Goal: Transaction & Acquisition: Subscribe to service/newsletter

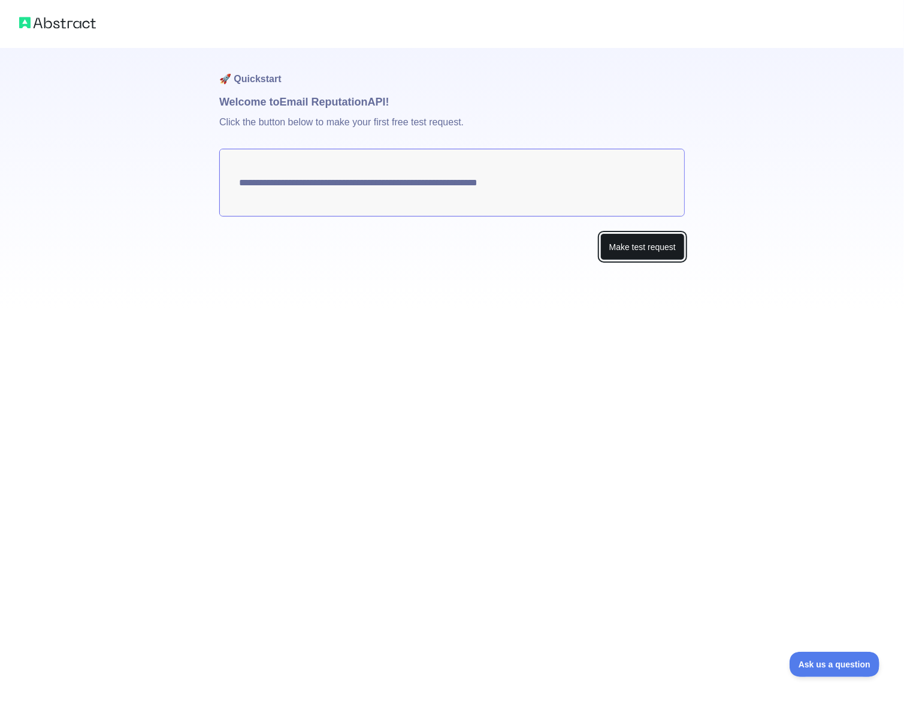
click at [646, 247] on button "Make test request" at bounding box center [643, 246] width 85 height 27
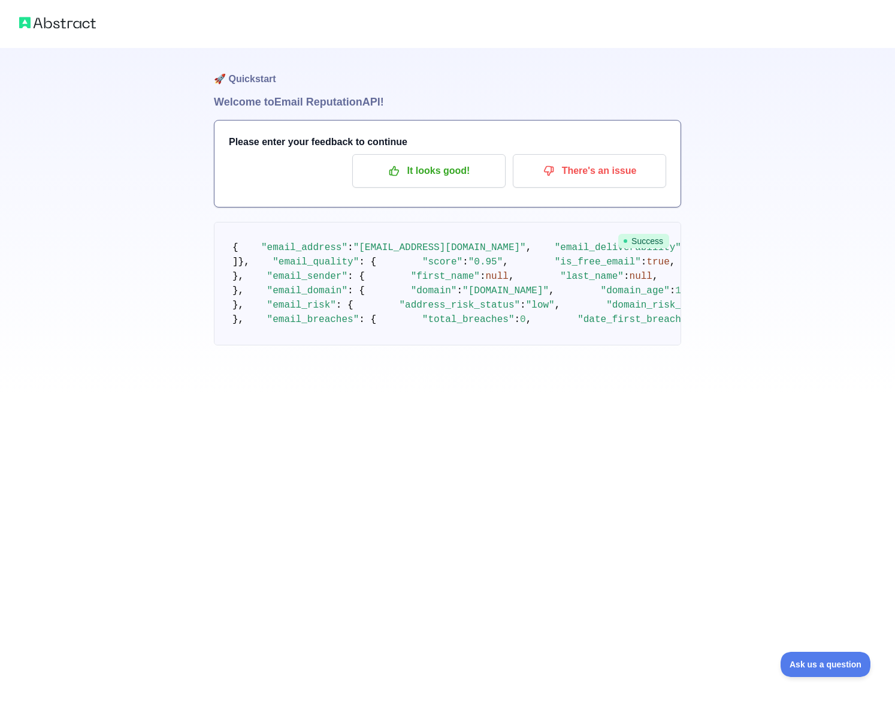
scroll to position [60, 0]
click at [463, 161] on p "It looks good!" at bounding box center [428, 171] width 135 height 20
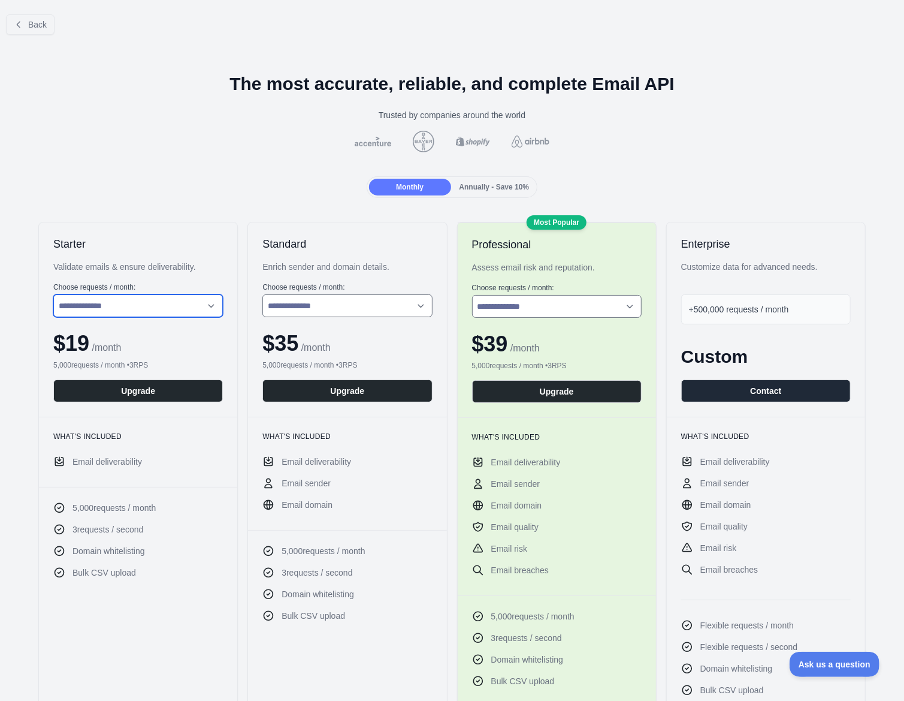
click at [161, 305] on select "**********" at bounding box center [138, 305] width 170 height 23
click at [53, 294] on select "**********" at bounding box center [138, 305] width 170 height 23
click at [494, 189] on span "Annually - Save 10%" at bounding box center [495, 187] width 70 height 8
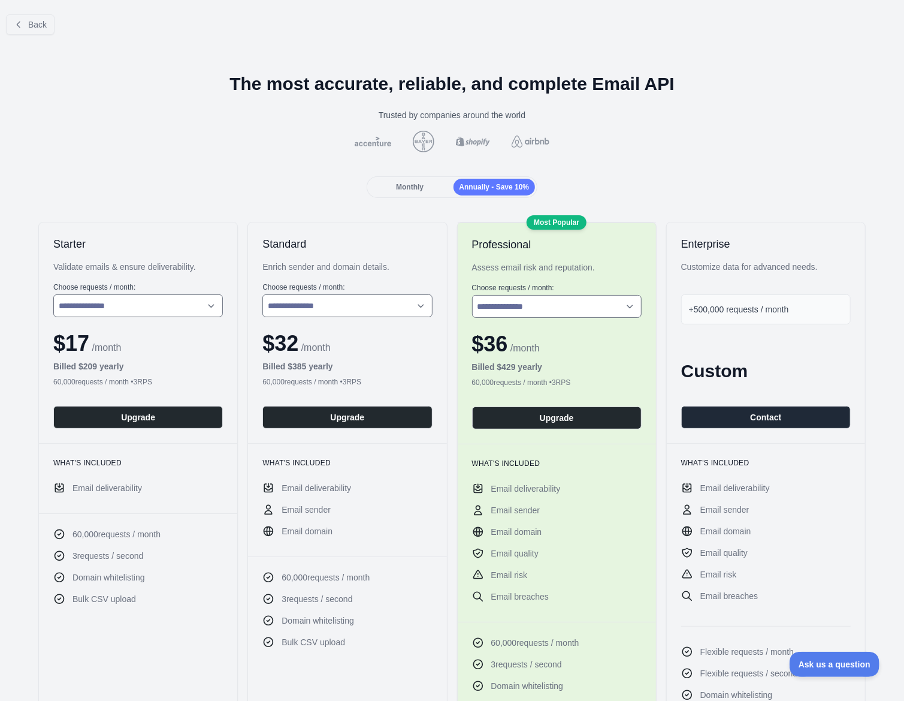
click at [405, 193] on div "Monthly" at bounding box center [410, 187] width 82 height 17
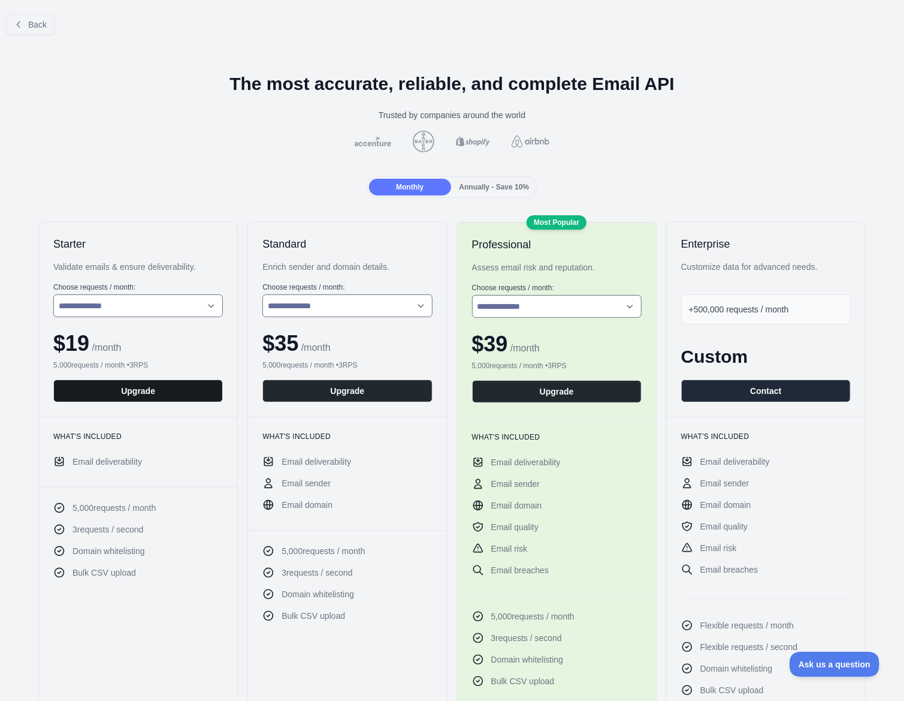
click at [174, 385] on button "Upgrade" at bounding box center [138, 390] width 170 height 23
click at [18, 16] on button "Back" at bounding box center [30, 24] width 49 height 20
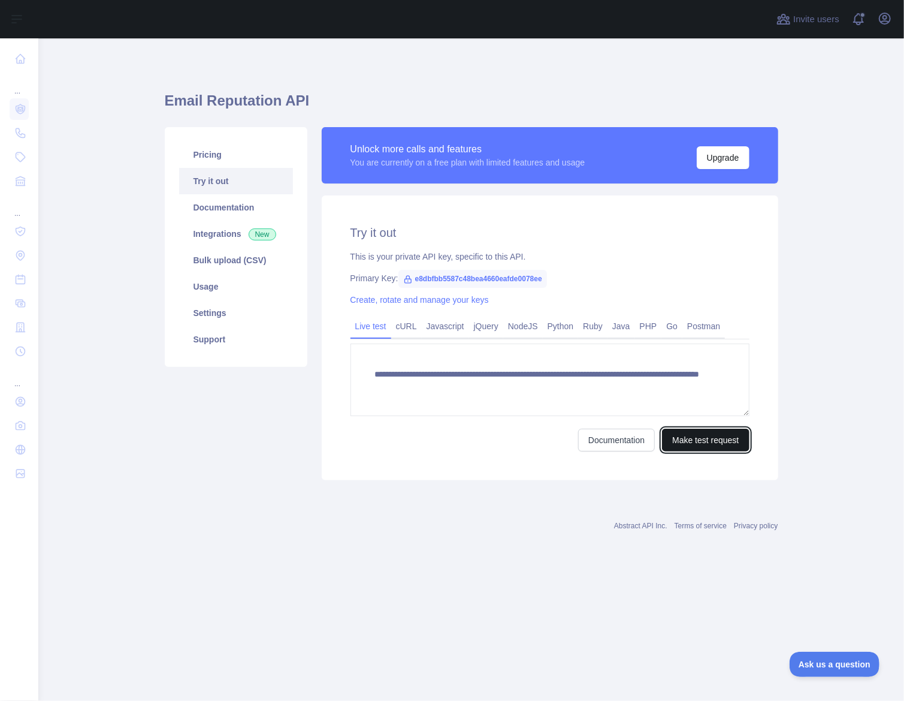
click at [702, 438] on button "Make test request" at bounding box center [705, 440] width 87 height 23
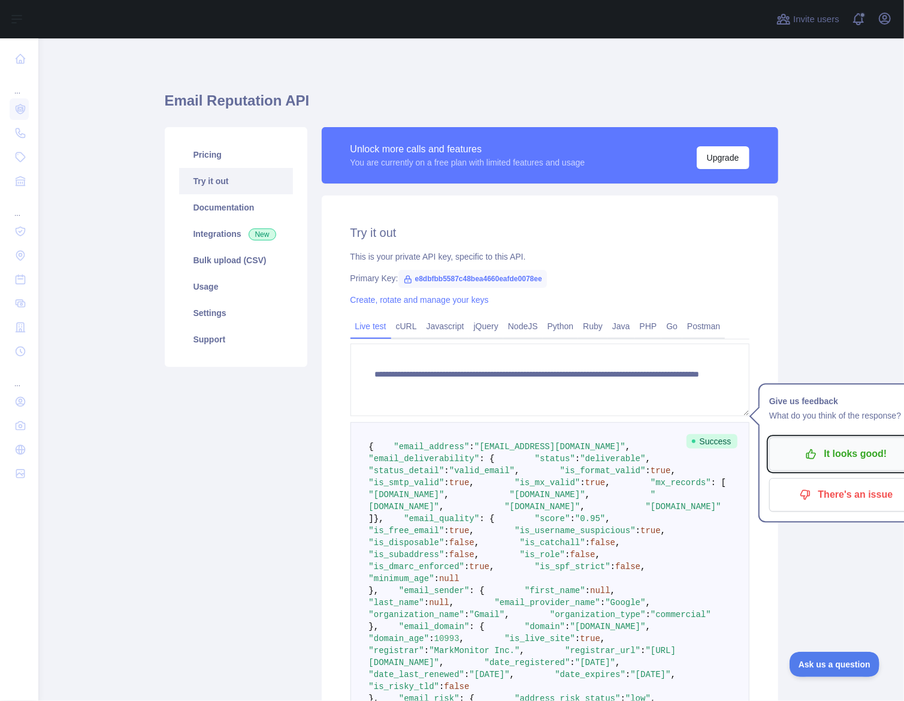
click at [831, 457] on p "It looks good!" at bounding box center [846, 454] width 135 height 20
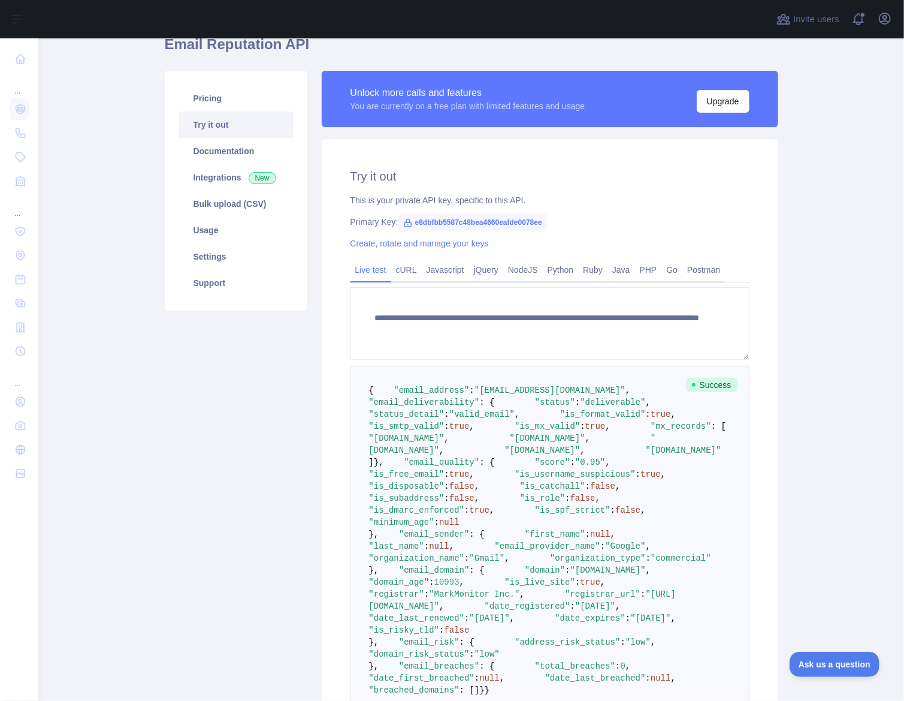
scroll to position [120, 0]
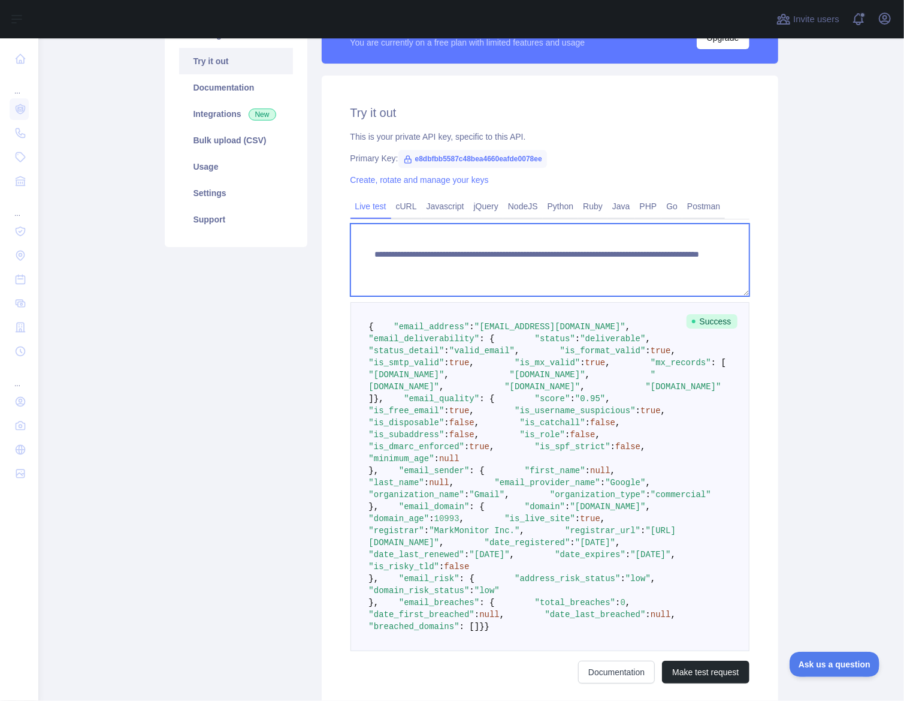
drag, startPoint x: 698, startPoint y: 273, endPoint x: 359, endPoint y: 254, distance: 339.2
click at [359, 254] on textarea "**********" at bounding box center [550, 260] width 399 height 73
click at [406, 202] on link "cURL" at bounding box center [406, 206] width 31 height 19
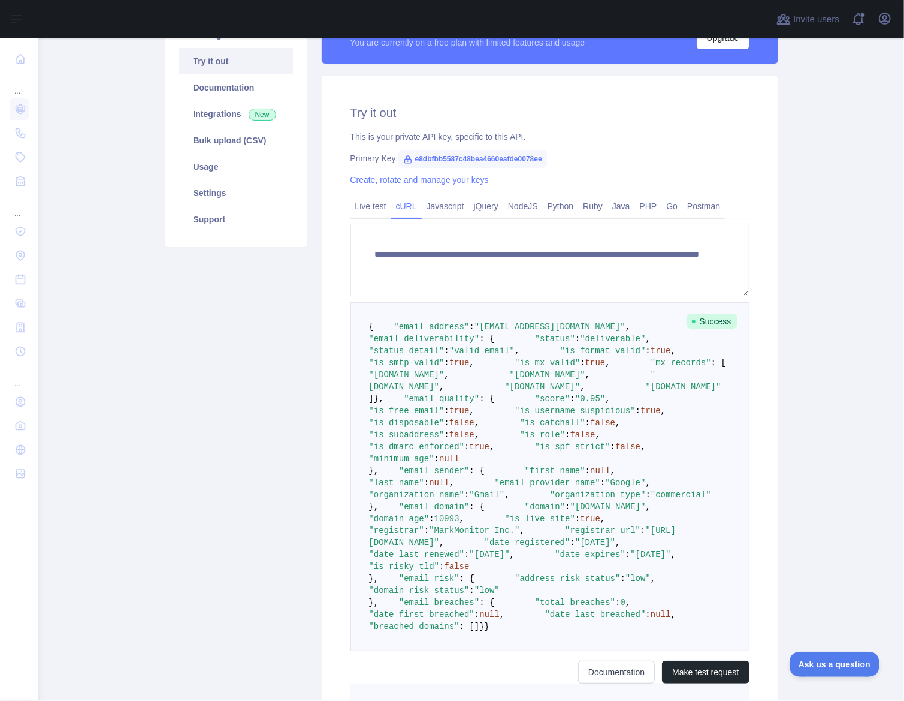
scroll to position [0, 0]
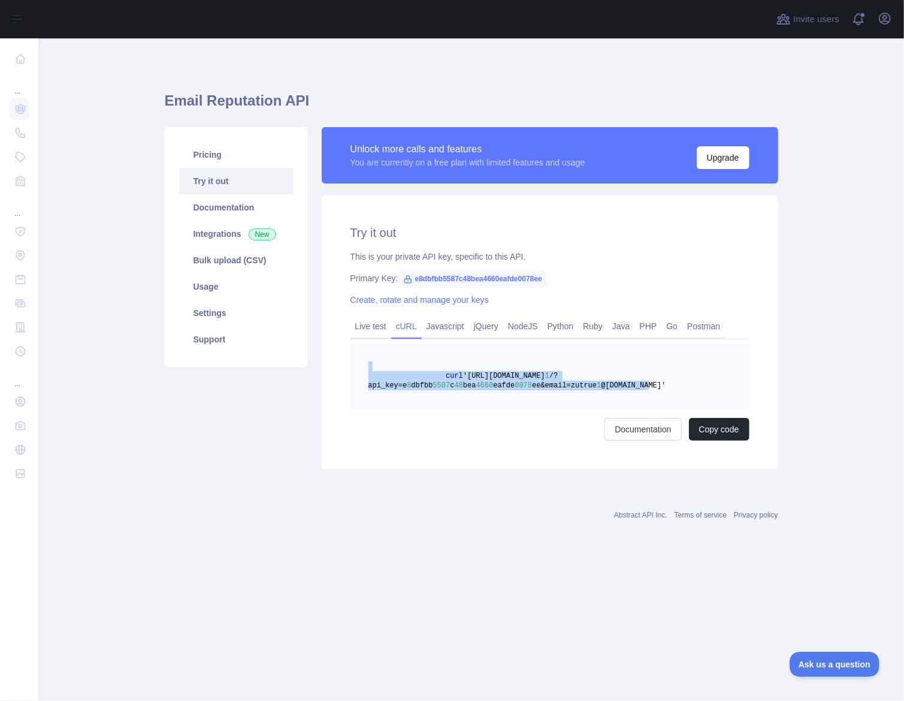
drag, startPoint x: 642, startPoint y: 387, endPoint x: 358, endPoint y: 359, distance: 286.0
click at [358, 359] on pre "curl 'https://emailreputation.abstractapi.com/v 1 /?api_key=e 8 dbfbb 5587 c 48…" at bounding box center [550, 375] width 399 height 65
copy code "curl 'https://emailreputation.abstractapi.com/v 1 /?api_key=e 8 dbfbb 5587 c 48…"
click at [372, 329] on link "Live test" at bounding box center [371, 325] width 41 height 19
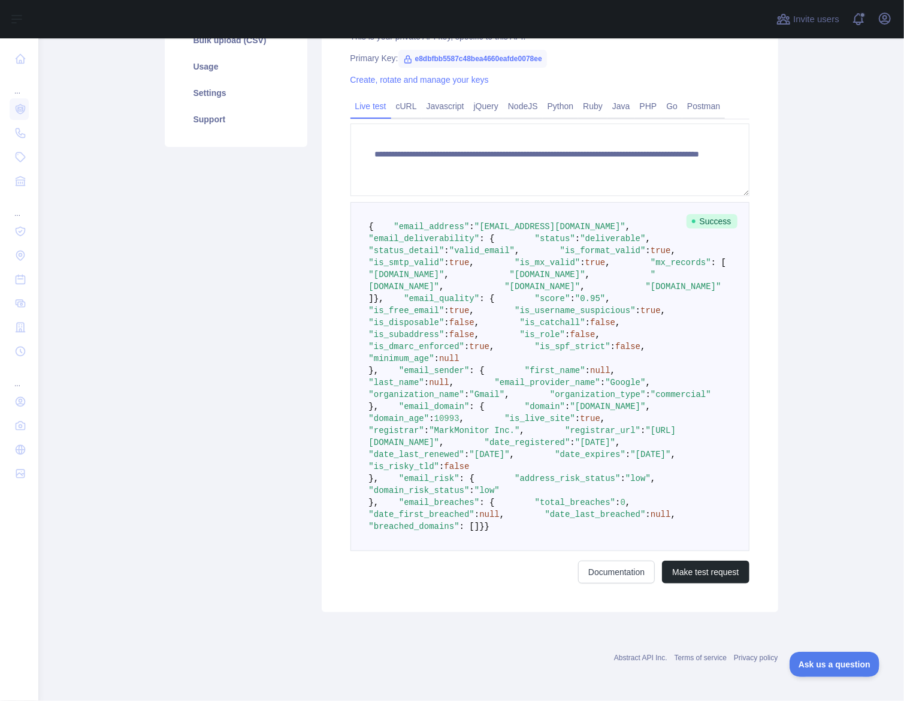
scroll to position [530, 0]
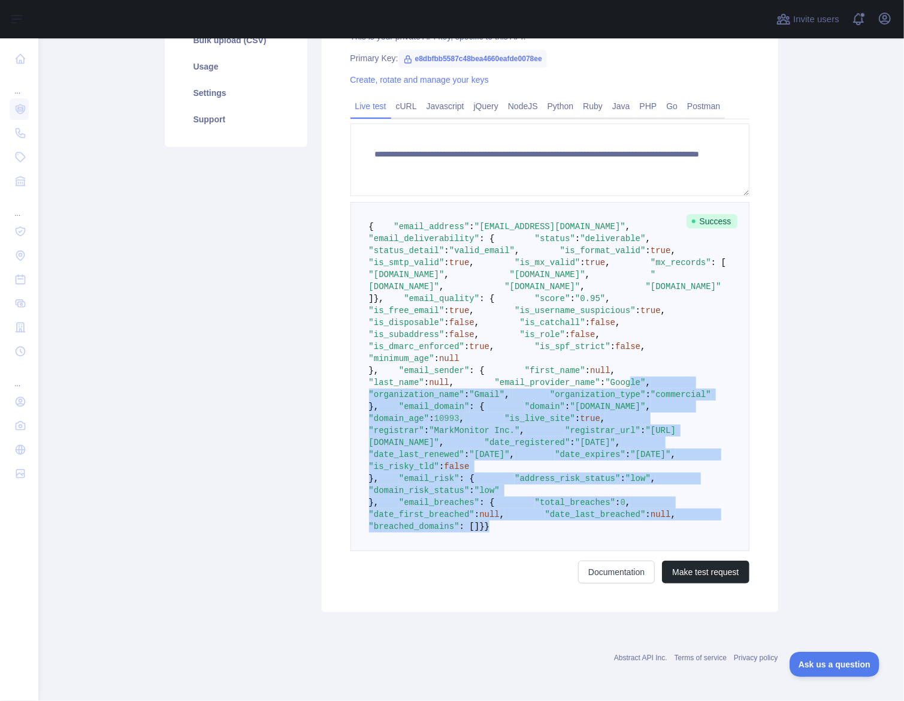
drag, startPoint x: 457, startPoint y: 592, endPoint x: 526, endPoint y: 409, distance: 195.6
click at [528, 412] on pre "{ "email_address" : "zutrue1@gmail.com" , "email_deliverability" : { "status" :…" at bounding box center [550, 376] width 399 height 349
click at [713, 574] on button "Make test request" at bounding box center [705, 571] width 87 height 23
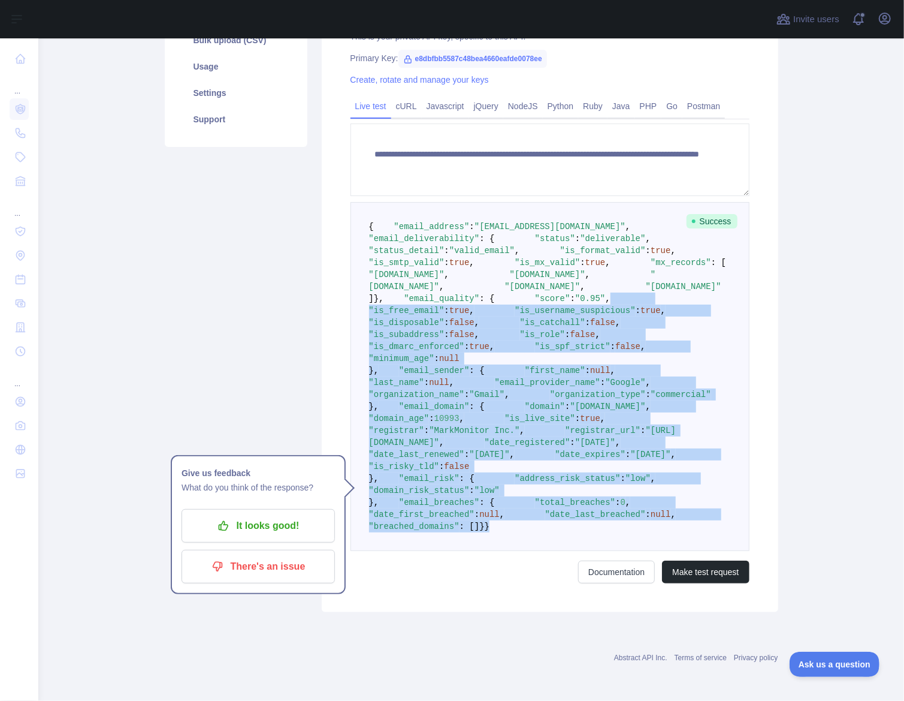
scroll to position [240, 0]
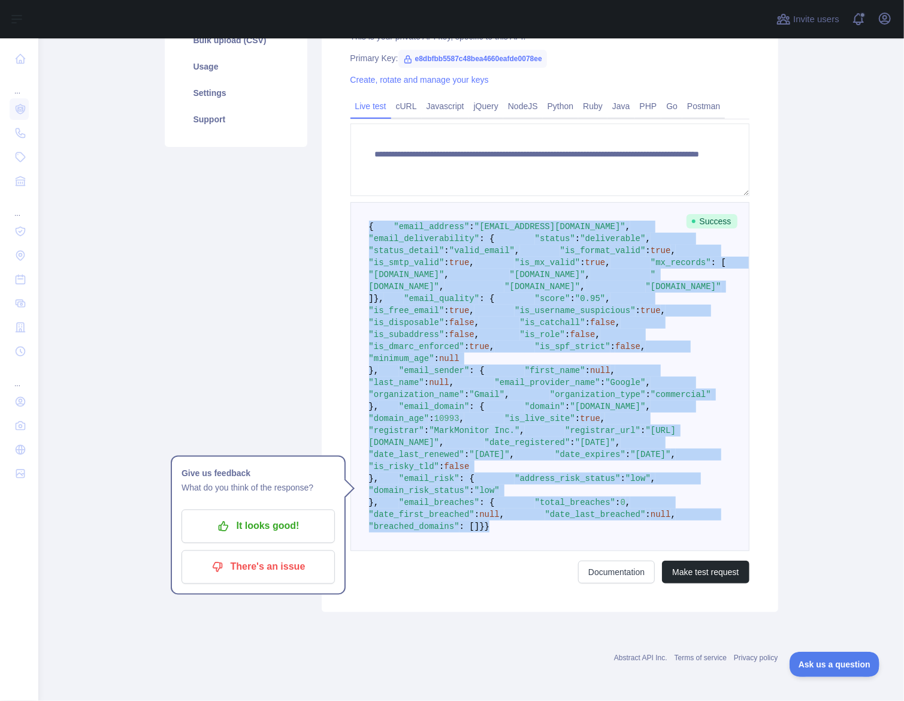
drag, startPoint x: 428, startPoint y: 581, endPoint x: 338, endPoint y: 204, distance: 388.1
click at [338, 204] on div "**********" at bounding box center [550, 293] width 457 height 636
copy code "{ "email_address" : "zutrue1@gmail.com" , "email_deliverability" : { "status" :…"
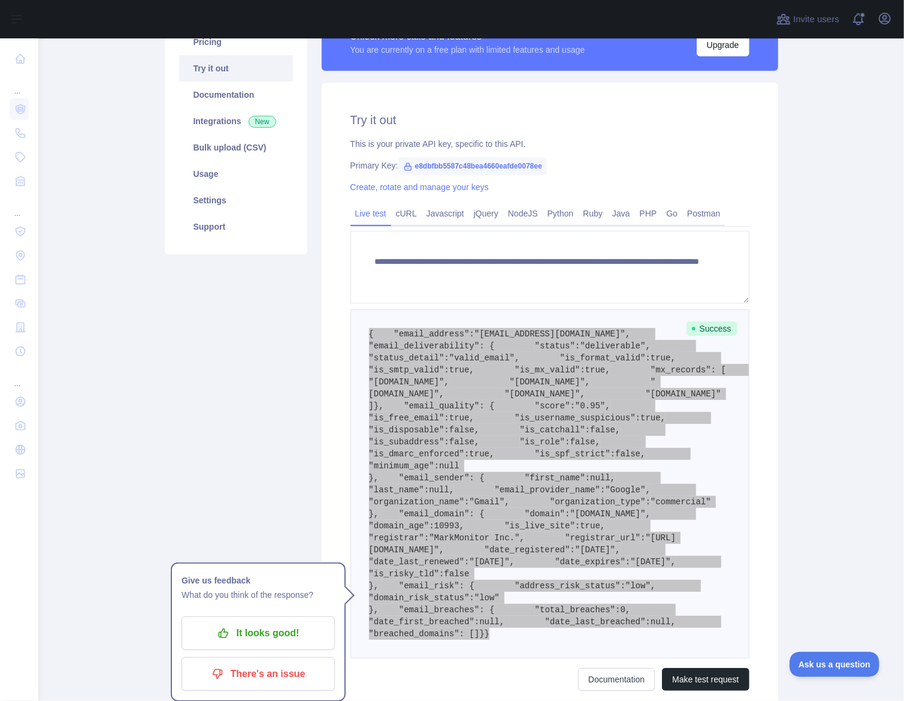
scroll to position [0, 0]
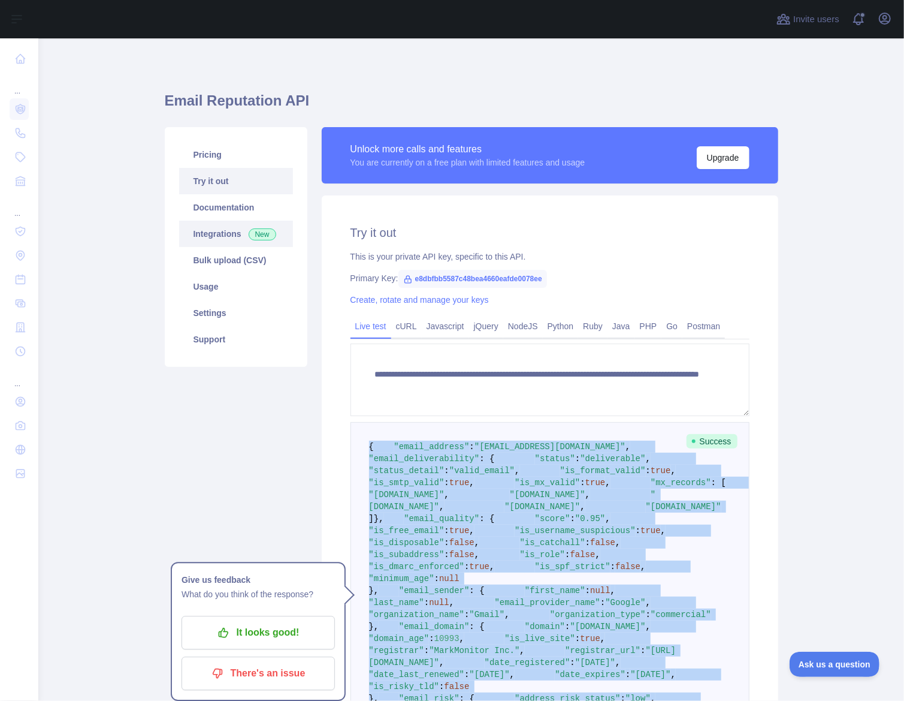
click at [228, 236] on link "Integrations New" at bounding box center [236, 234] width 114 height 26
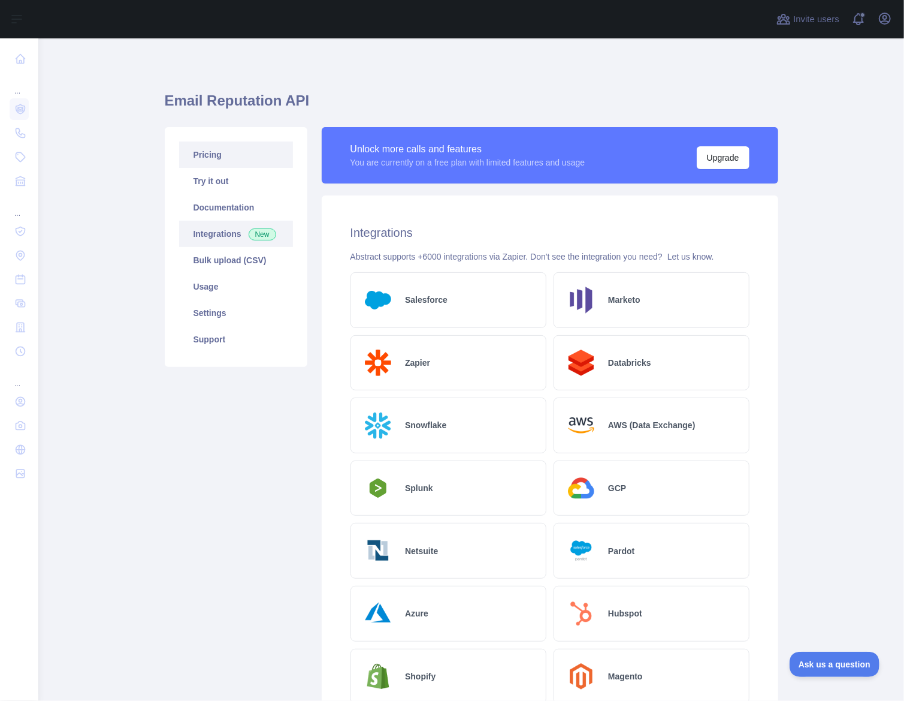
click at [220, 153] on link "Pricing" at bounding box center [236, 154] width 114 height 26
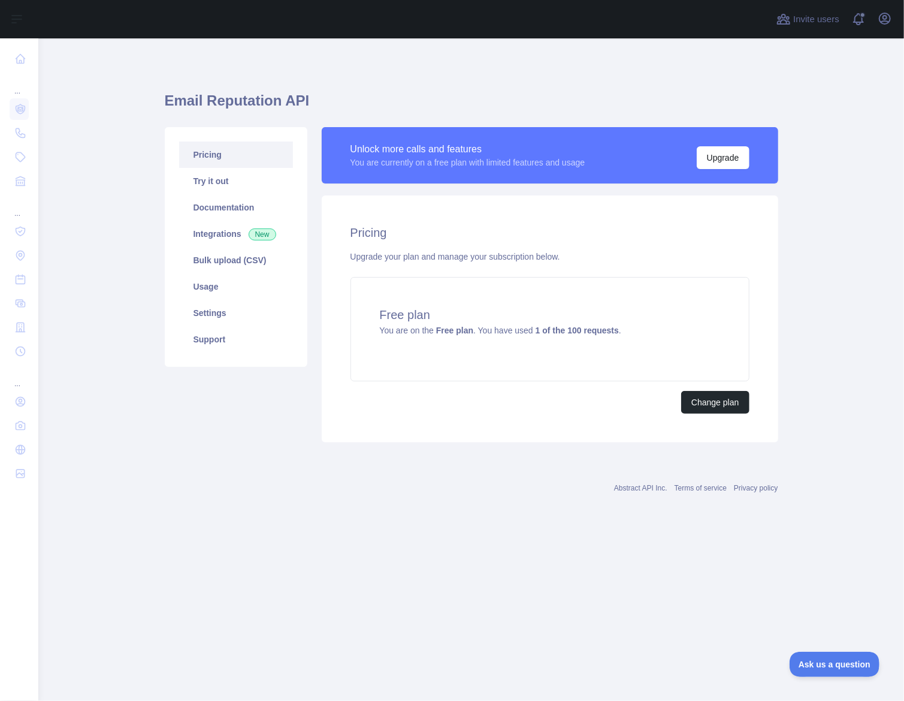
click at [213, 149] on link "Pricing" at bounding box center [236, 154] width 114 height 26
click at [235, 184] on link "Try it out" at bounding box center [236, 181] width 114 height 26
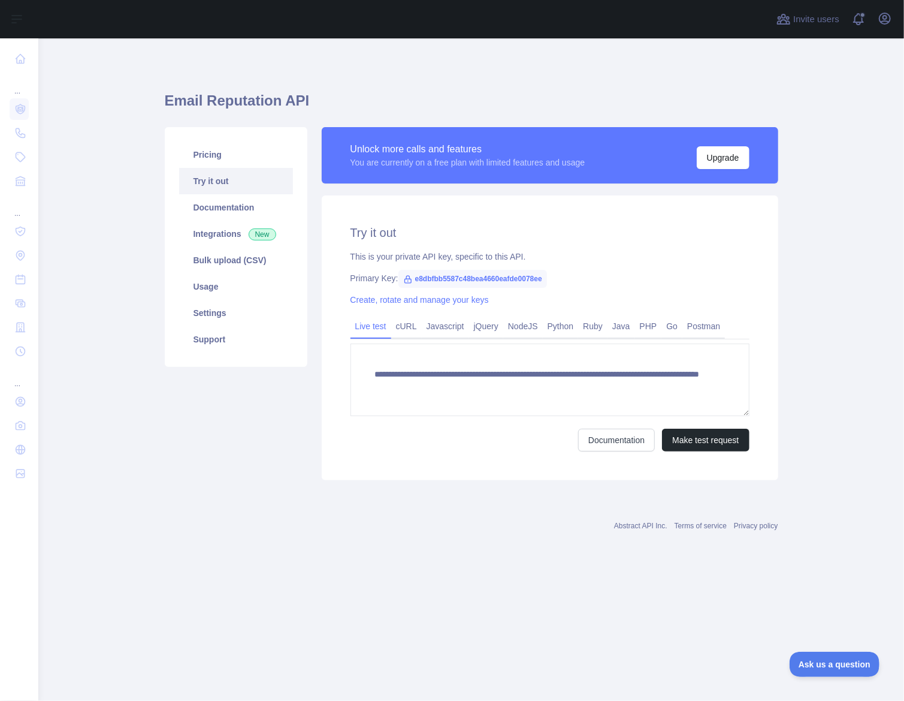
click at [491, 275] on span "e8dbfbb5587c48bea4660eafde0078ee" at bounding box center [473, 279] width 149 height 18
click at [488, 277] on span "e8dbfbb5587c48bea4660eafde0078ee" at bounding box center [473, 279] width 149 height 18
copy span "e8dbfbb5587c48bea4660eafde0078ee"
click at [822, 17] on span "Invite users" at bounding box center [817, 20] width 46 height 14
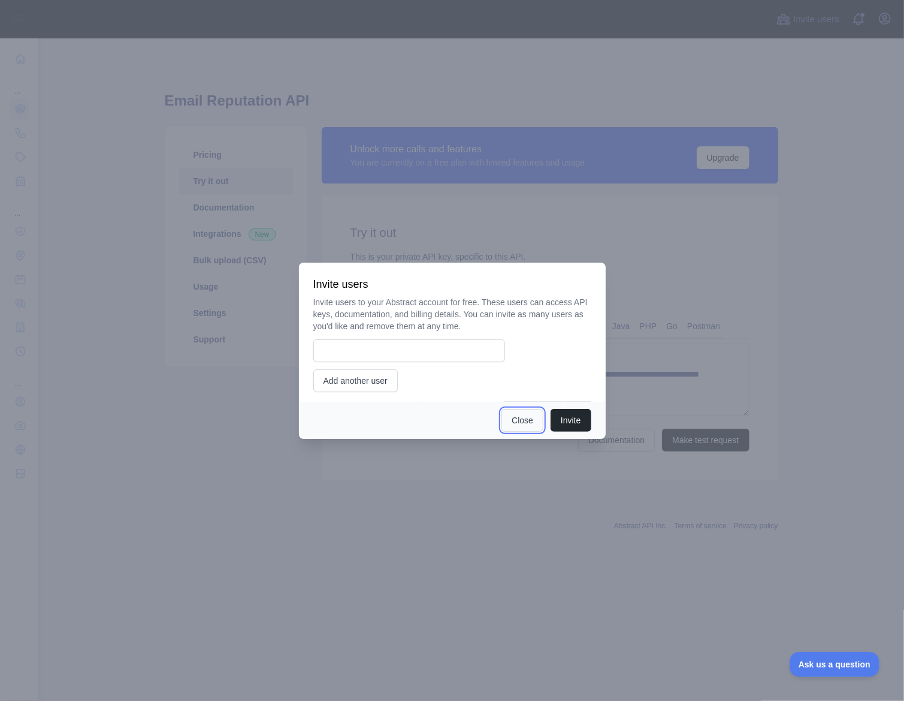
click at [529, 414] on button "Close" at bounding box center [523, 420] width 42 height 23
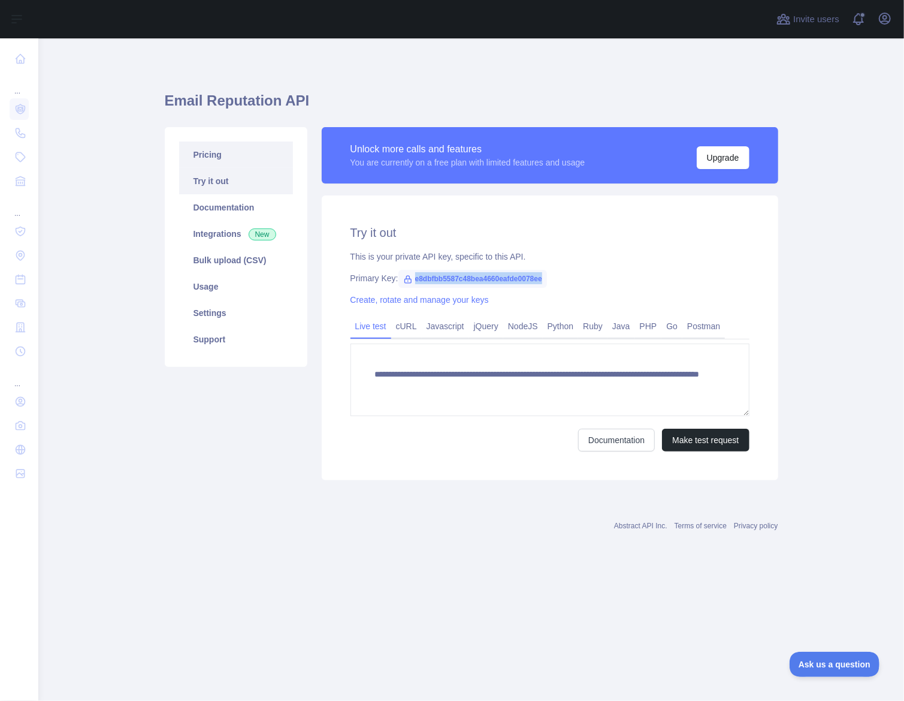
click at [217, 156] on link "Pricing" at bounding box center [236, 154] width 114 height 26
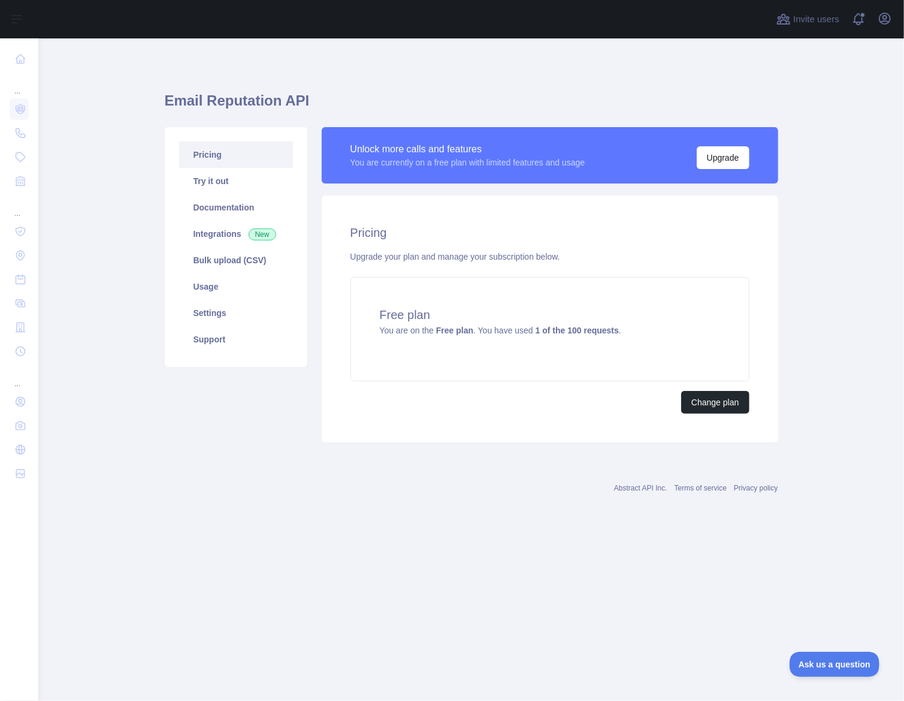
click at [213, 160] on link "Pricing" at bounding box center [236, 154] width 114 height 26
click at [204, 174] on link "Try it out" at bounding box center [236, 181] width 114 height 26
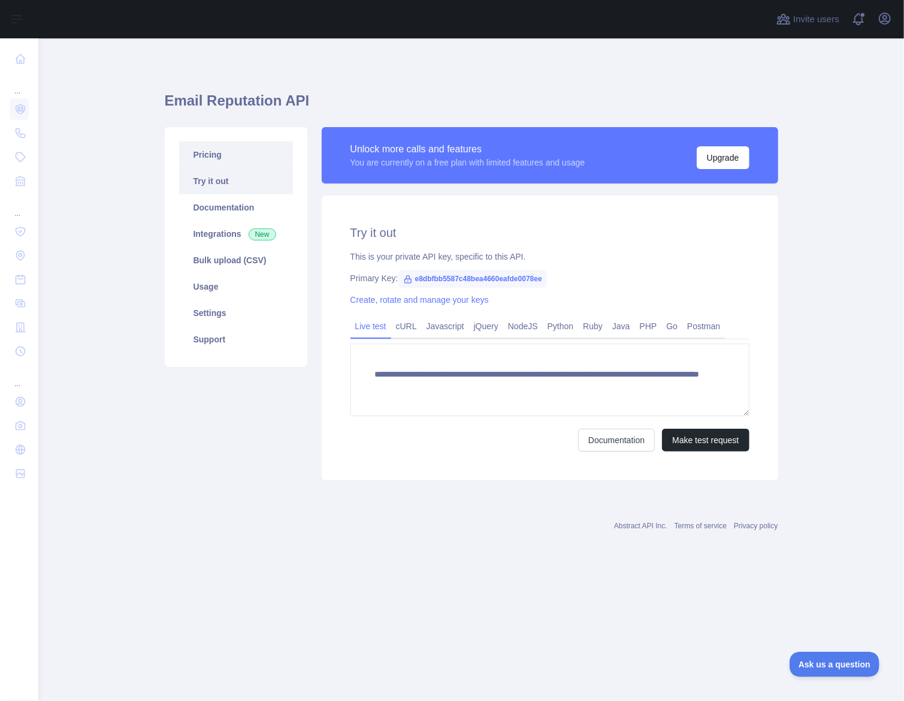
click at [210, 157] on link "Pricing" at bounding box center [236, 154] width 114 height 26
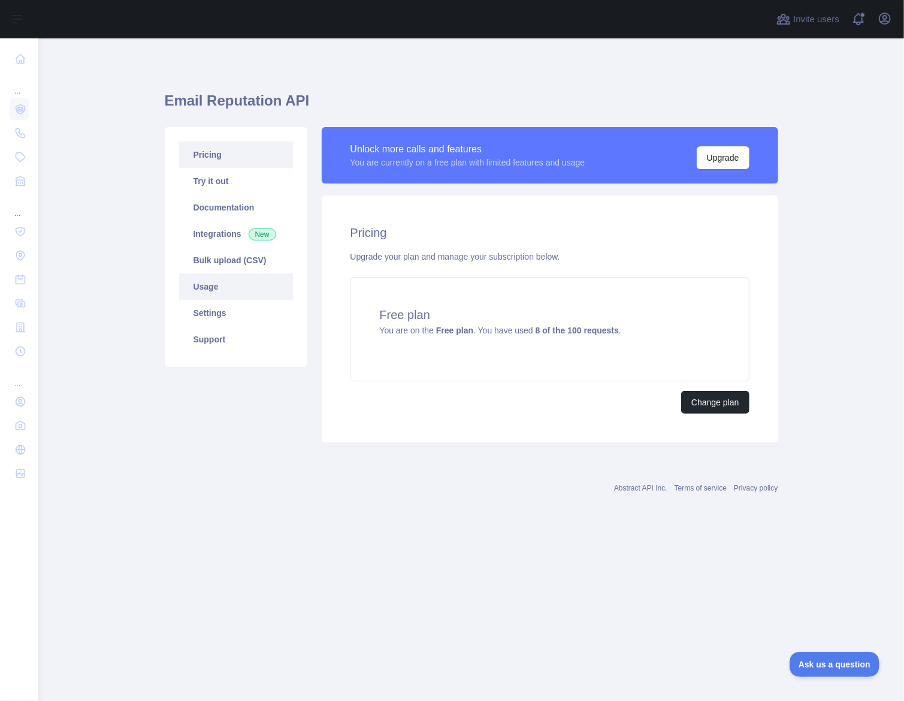
click at [222, 289] on link "Usage" at bounding box center [236, 286] width 114 height 26
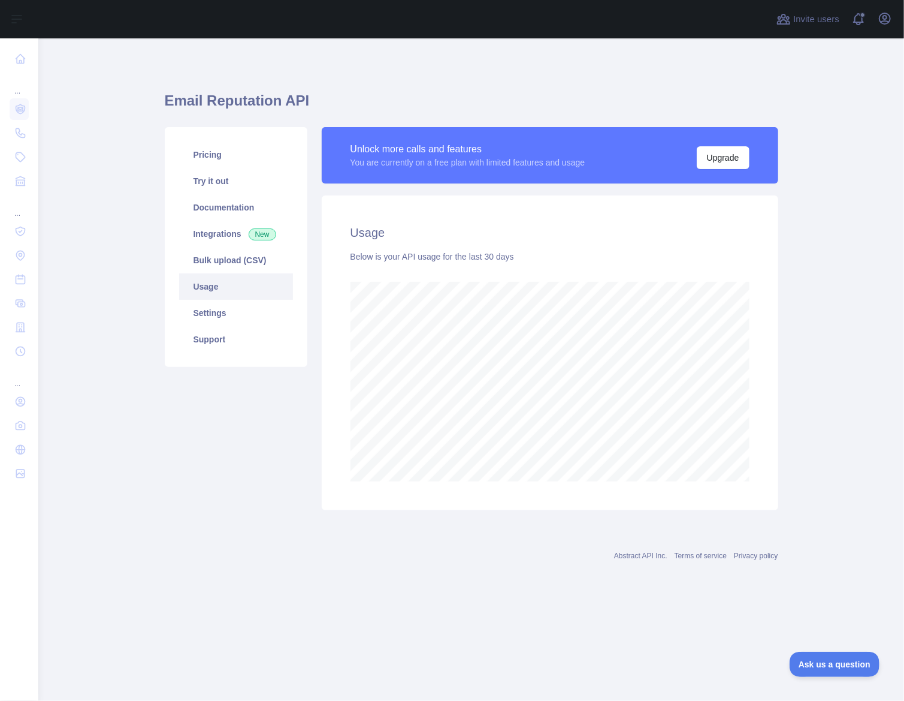
scroll to position [662, 866]
click at [211, 312] on link "Settings" at bounding box center [236, 313] width 114 height 26
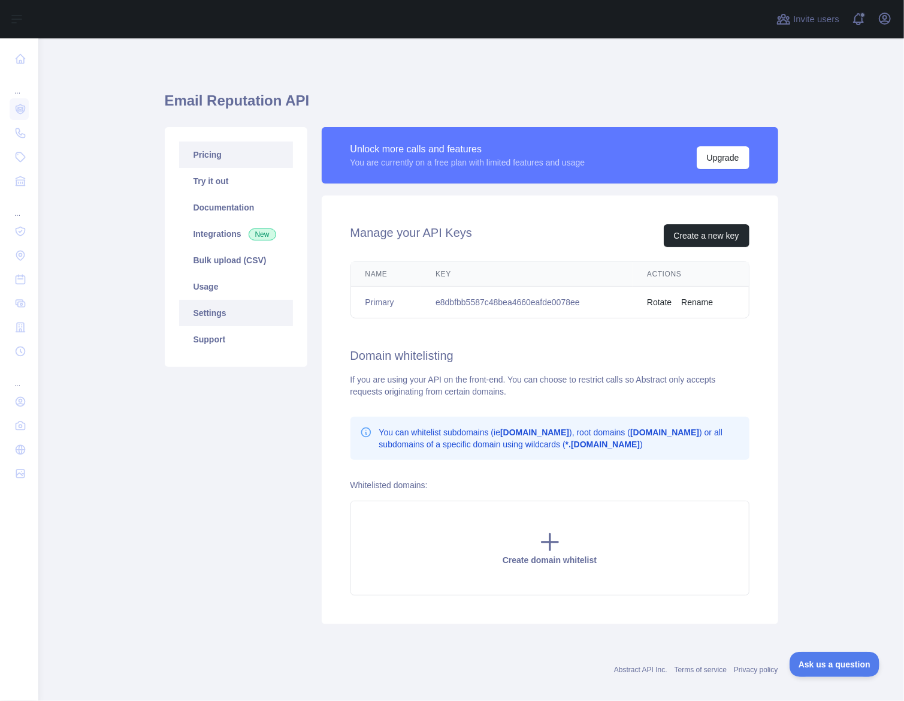
click at [246, 158] on link "Pricing" at bounding box center [236, 154] width 114 height 26
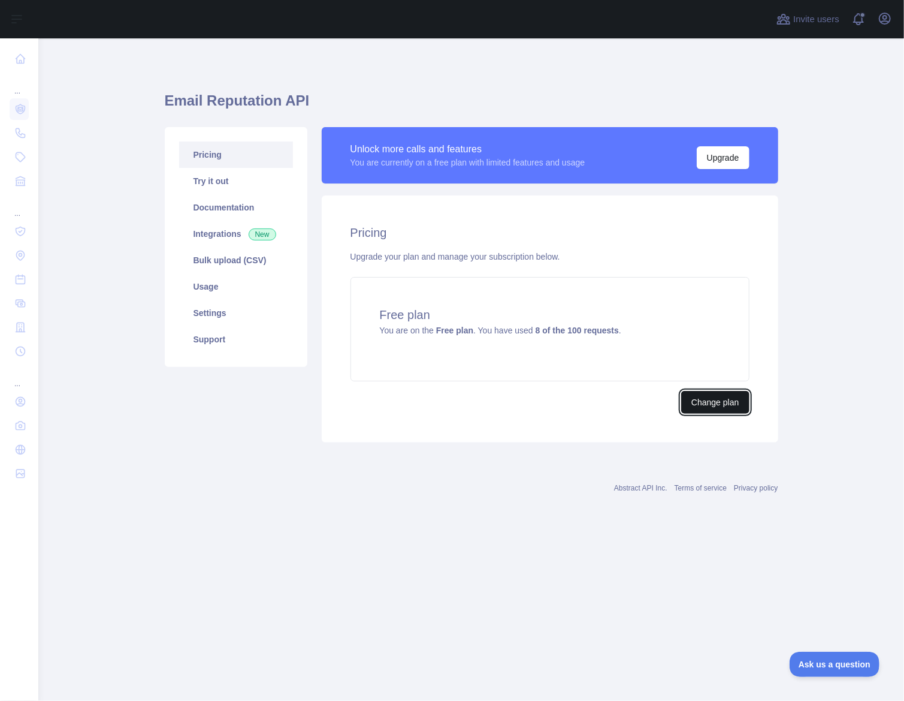
click at [722, 403] on button "Change plan" at bounding box center [715, 402] width 68 height 23
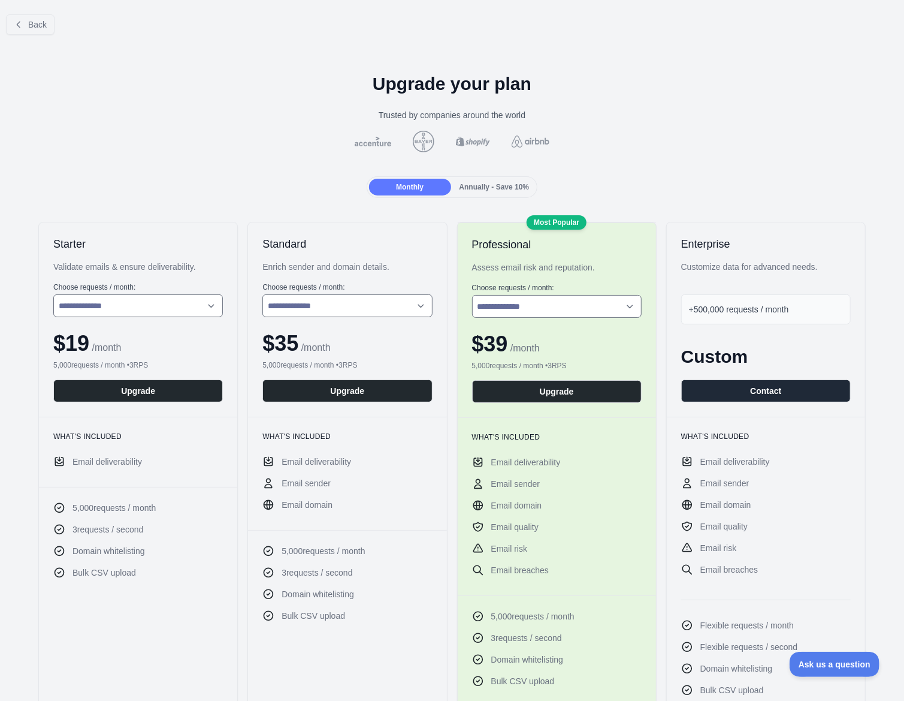
click at [192, 317] on div "**********" at bounding box center [138, 319] width 198 height 194
click at [191, 313] on select "**********" at bounding box center [138, 305] width 170 height 23
click at [53, 294] on select "**********" at bounding box center [138, 305] width 170 height 23
drag, startPoint x: 163, startPoint y: 301, endPoint x: 156, endPoint y: 312, distance: 12.5
click at [163, 301] on select "**********" at bounding box center [138, 305] width 170 height 23
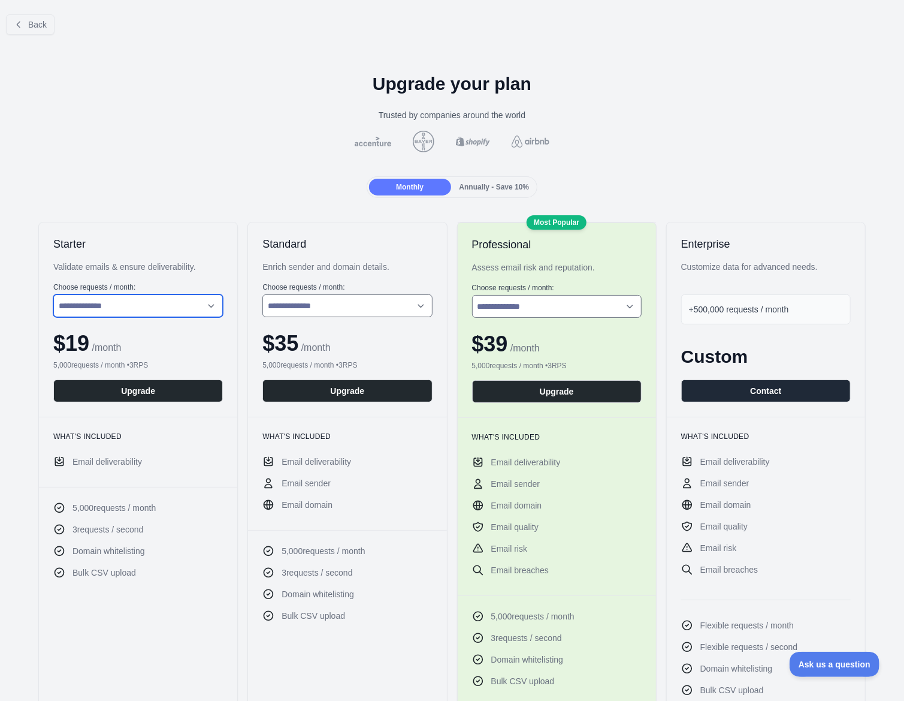
click at [53, 294] on select "**********" at bounding box center [138, 305] width 170 height 23
click at [165, 304] on select "**********" at bounding box center [138, 305] width 170 height 23
select select "*"
click at [53, 294] on select "**********" at bounding box center [138, 305] width 170 height 23
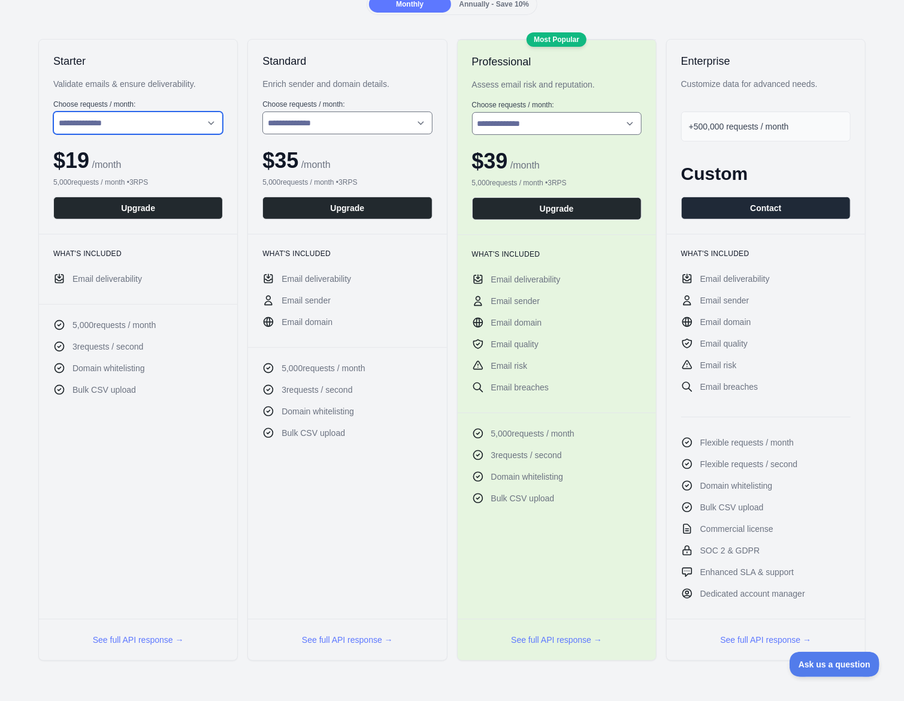
scroll to position [120, 0]
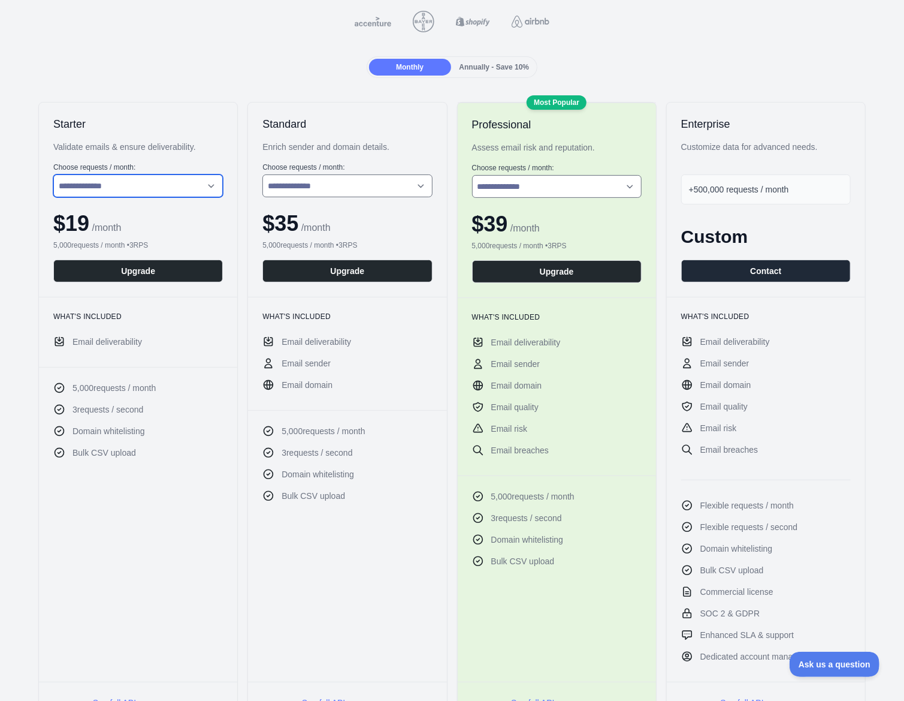
click at [142, 182] on select "**********" at bounding box center [138, 185] width 170 height 23
click at [53, 174] on select "**********" at bounding box center [138, 185] width 170 height 23
click at [110, 273] on button "Upgrade" at bounding box center [138, 271] width 170 height 23
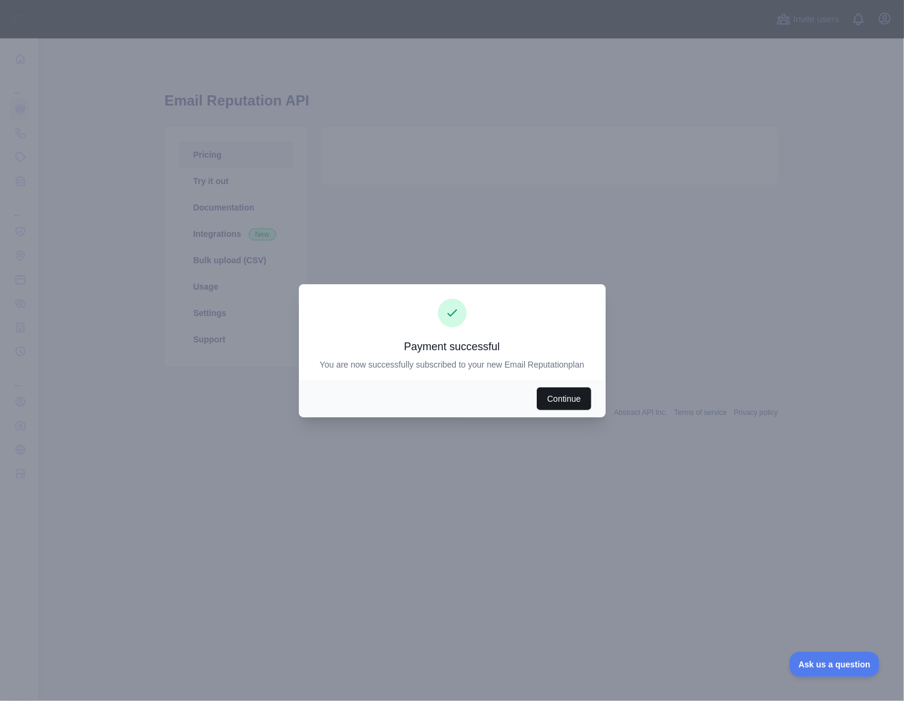
click at [563, 394] on button "Continue" at bounding box center [564, 398] width 54 height 23
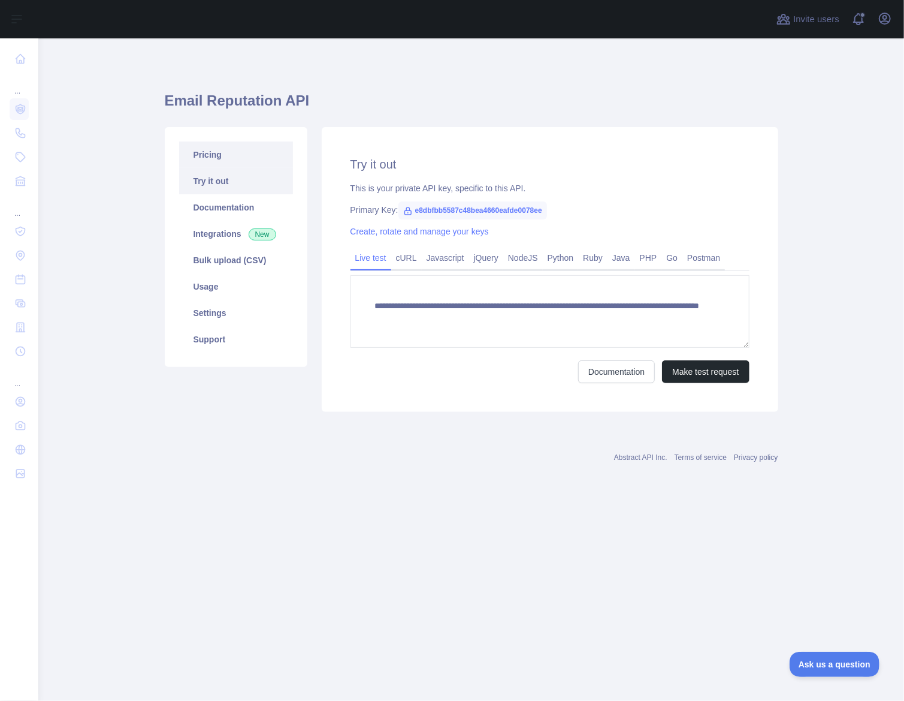
click at [226, 158] on link "Pricing" at bounding box center [236, 154] width 114 height 26
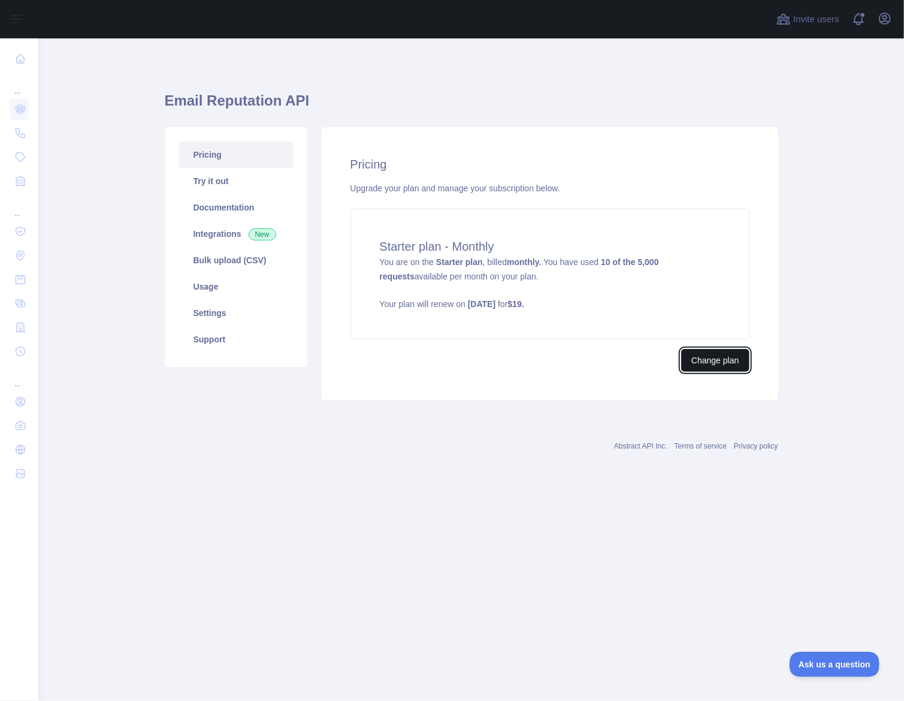
click at [707, 360] on button "Change plan" at bounding box center [715, 360] width 68 height 23
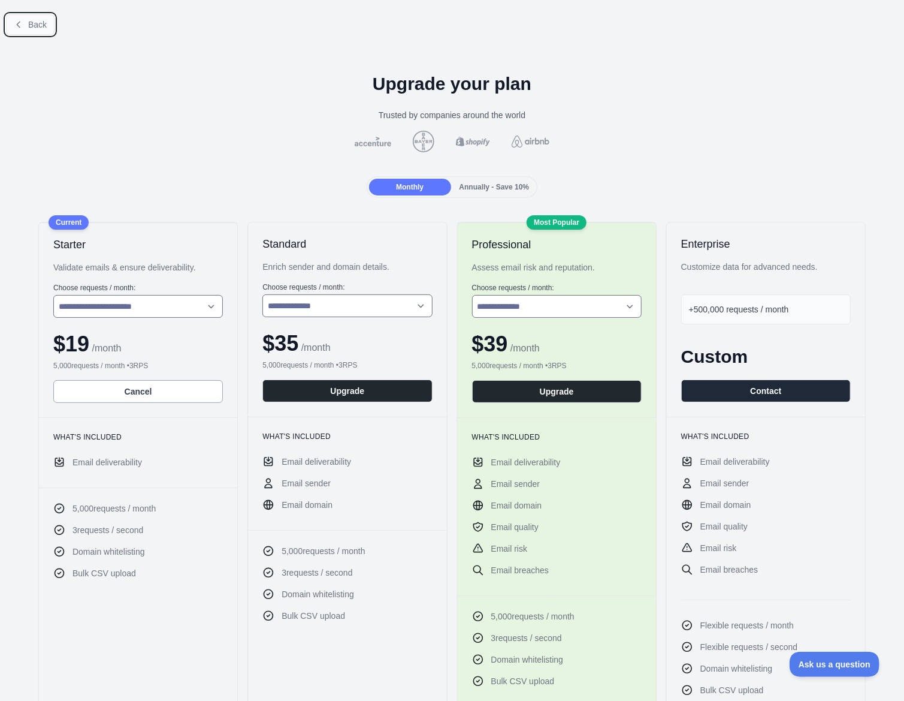
click at [24, 16] on button "Back" at bounding box center [30, 24] width 49 height 20
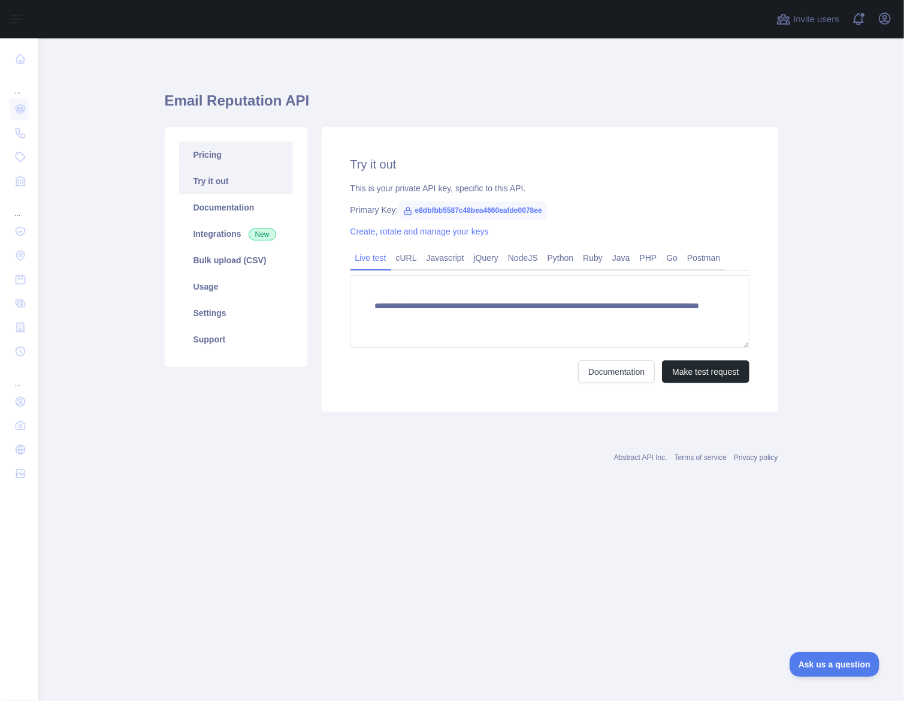
click at [227, 161] on link "Pricing" at bounding box center [236, 154] width 114 height 26
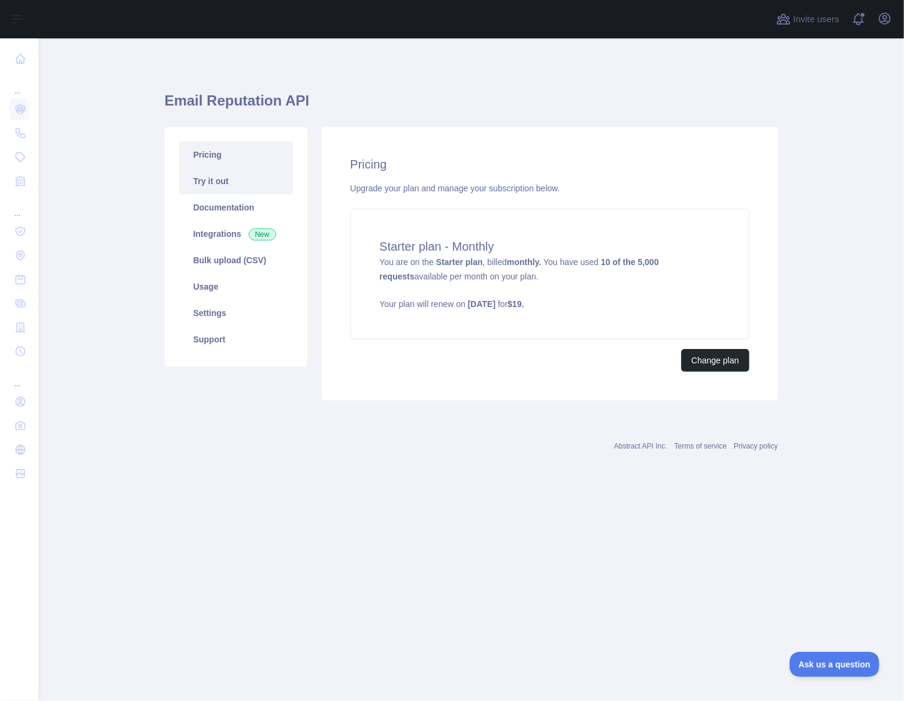
click at [211, 176] on link "Try it out" at bounding box center [236, 181] width 114 height 26
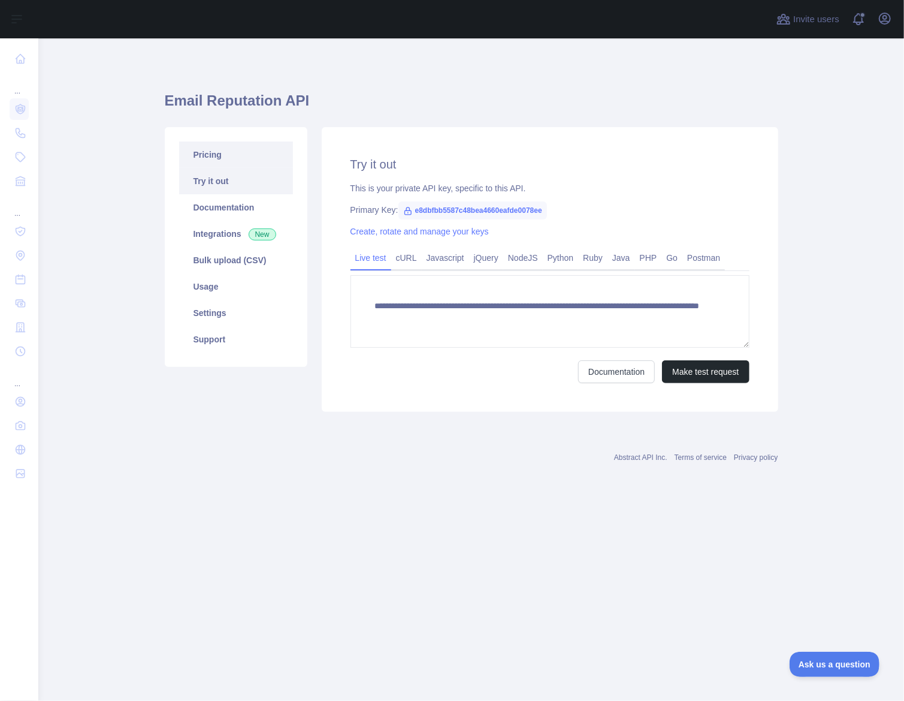
click at [216, 155] on link "Pricing" at bounding box center [236, 154] width 114 height 26
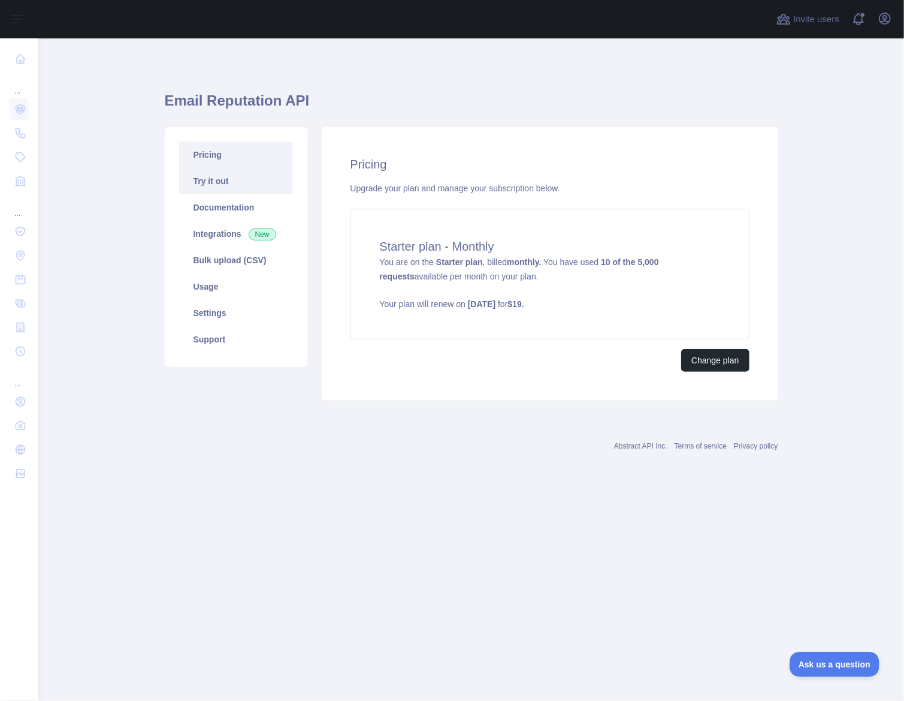
click at [229, 185] on link "Try it out" at bounding box center [236, 181] width 114 height 26
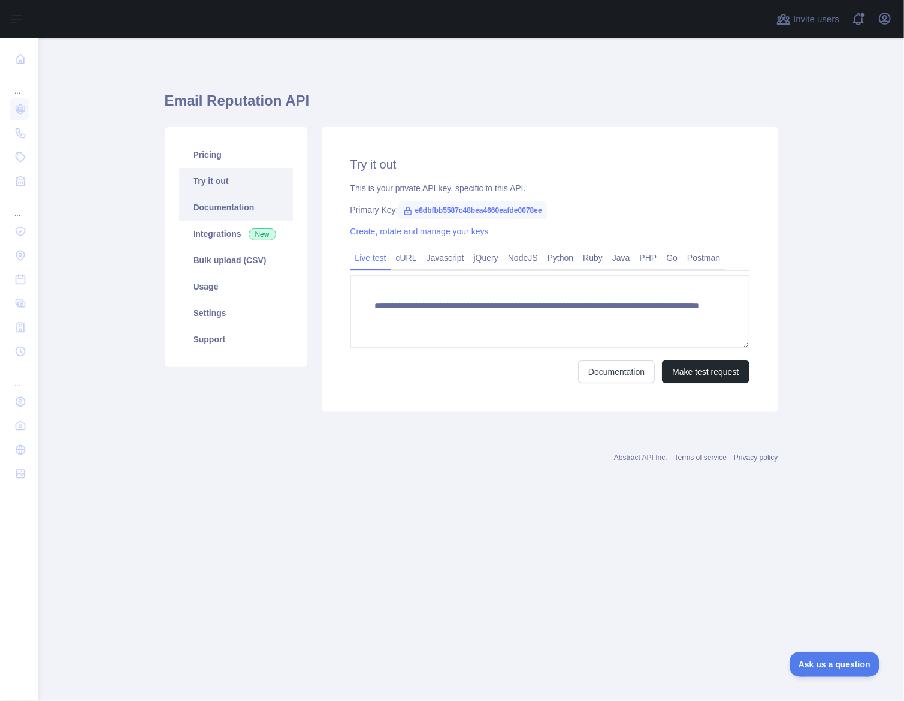
click at [221, 207] on link "Documentation" at bounding box center [236, 207] width 114 height 26
click at [459, 213] on span "e8dbfbb5587c48bea4660eafde0078ee" at bounding box center [473, 210] width 149 height 18
click at [523, 207] on span "e8dbfbb5587c48bea4660eafde0078ee" at bounding box center [473, 210] width 149 height 18
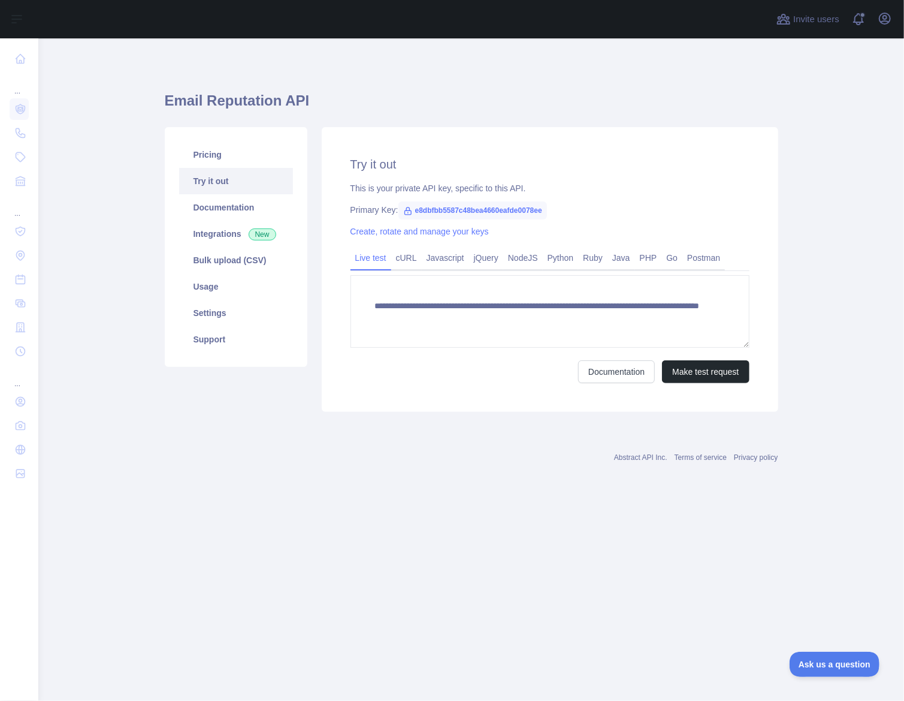
click at [493, 212] on span "e8dbfbb5587c48bea4660eafde0078ee" at bounding box center [473, 210] width 149 height 18
copy span "e8dbfbb5587c48bea4660eafde0078ee"
click at [220, 158] on link "Pricing" at bounding box center [236, 154] width 114 height 26
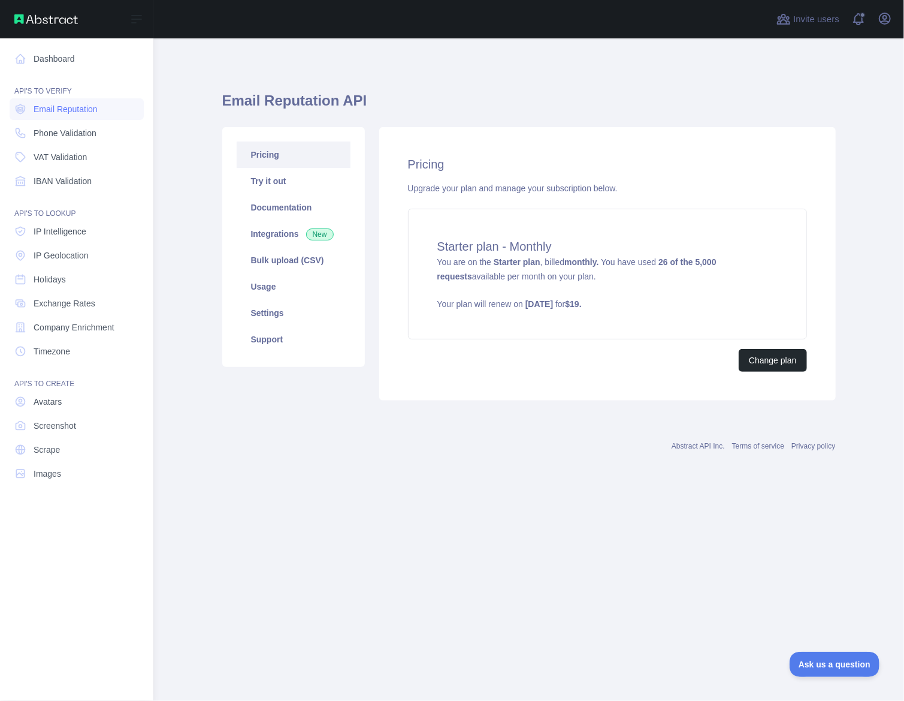
click at [35, 19] on img at bounding box center [46, 19] width 64 height 10
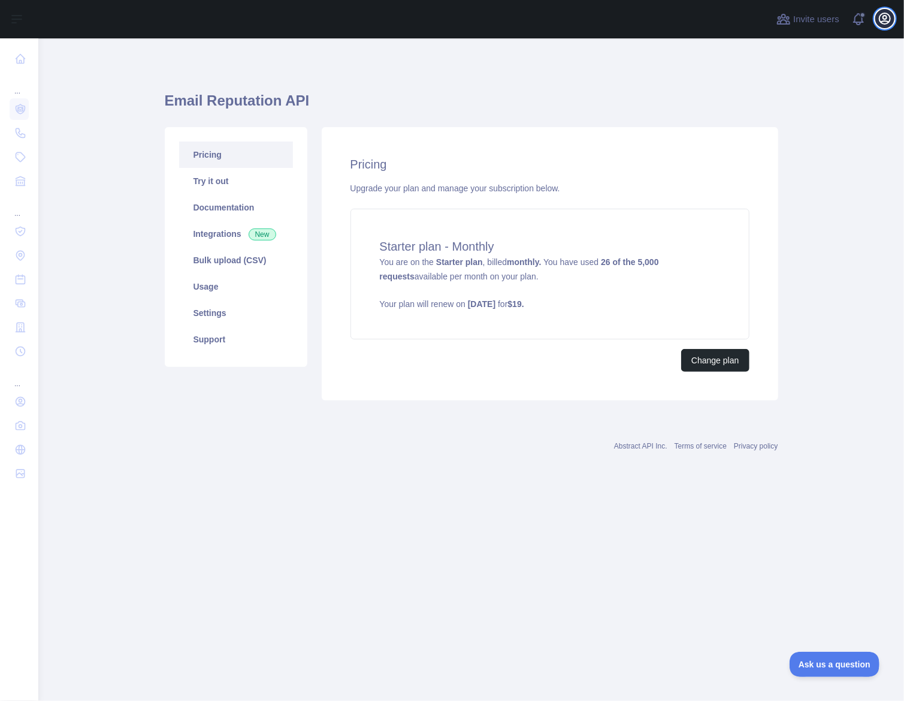
click at [891, 17] on icon "button" at bounding box center [885, 18] width 11 height 11
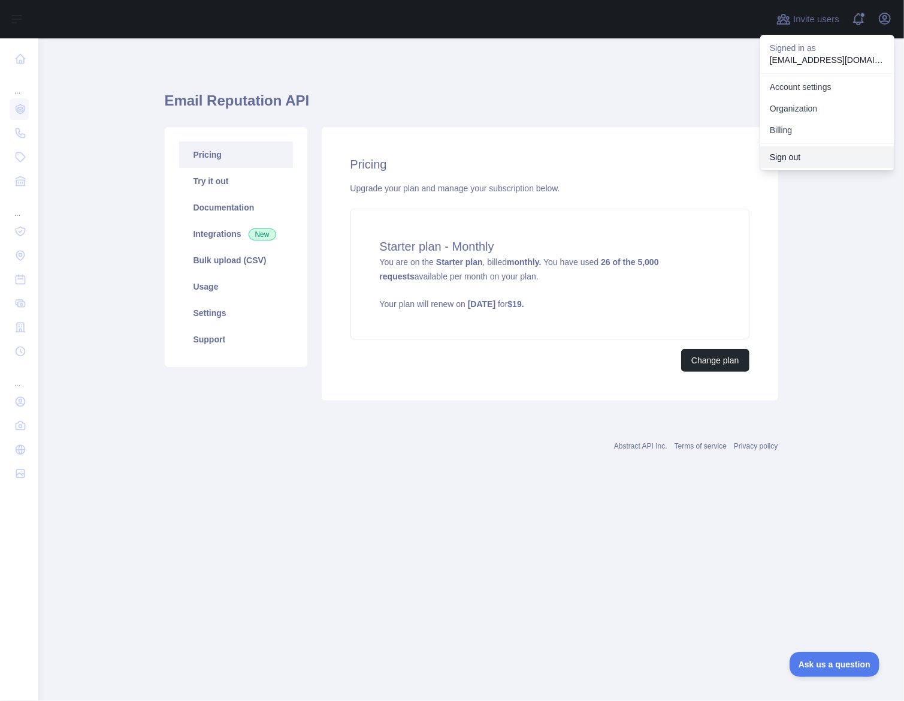
click at [783, 156] on button "Sign out" at bounding box center [828, 157] width 134 height 22
